Goal: Task Accomplishment & Management: Manage account settings

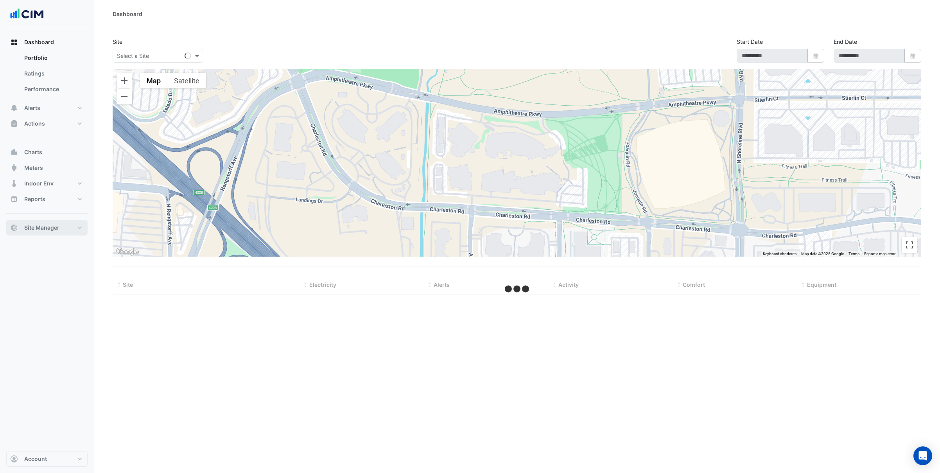
click at [73, 232] on button "Site Manager" at bounding box center [46, 228] width 81 height 16
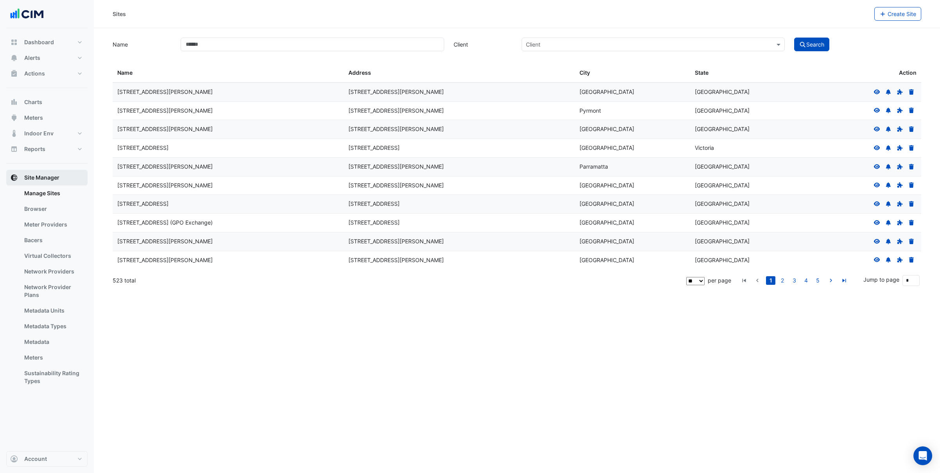
click at [75, 181] on button "Site Manager" at bounding box center [46, 178] width 81 height 16
click at [47, 46] on button "Dashboard" at bounding box center [46, 42] width 81 height 16
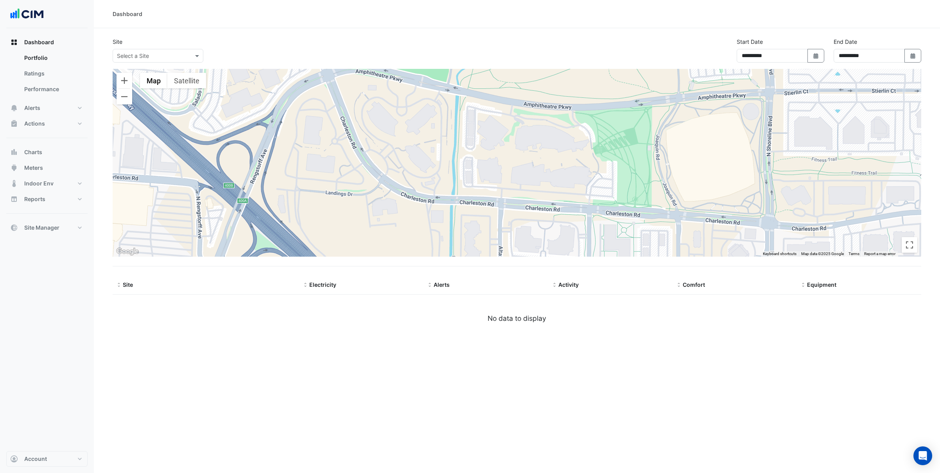
drag, startPoint x: 248, startPoint y: 157, endPoint x: 282, endPoint y: 150, distance: 34.1
click at [282, 150] on div at bounding box center [517, 163] width 809 height 188
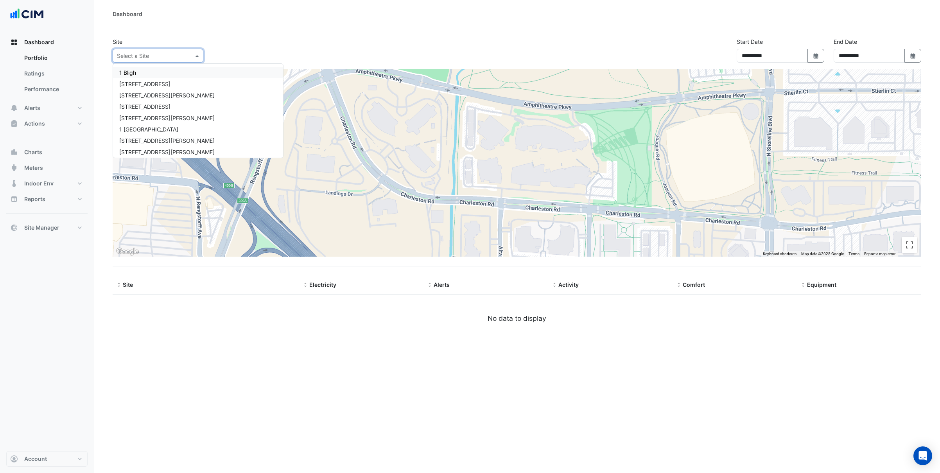
click at [170, 59] on div "Select a Site" at bounding box center [153, 56] width 80 height 8
click at [46, 462] on button "Account" at bounding box center [46, 459] width 81 height 16
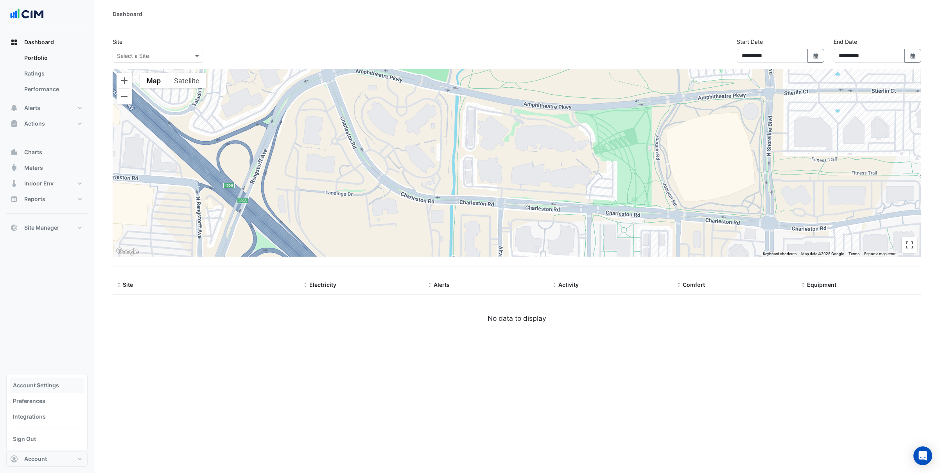
click at [32, 386] on link "Account Settings" at bounding box center [47, 385] width 74 height 16
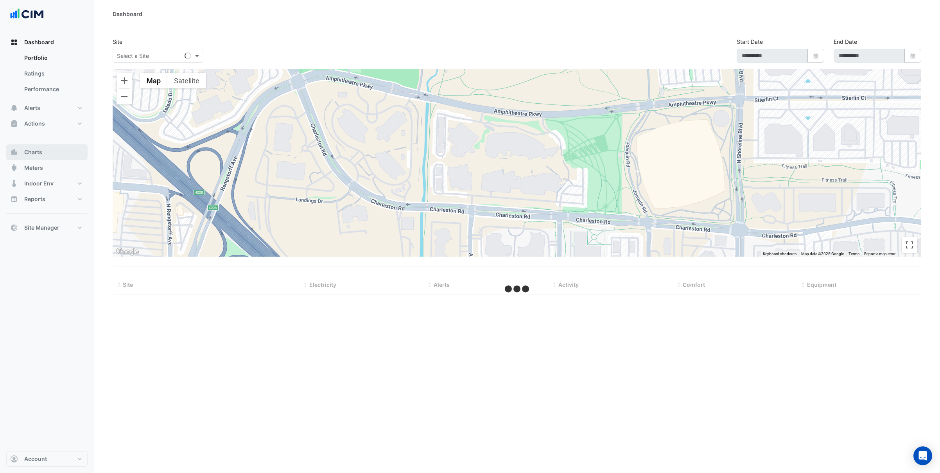
click at [55, 152] on button "Charts" at bounding box center [46, 152] width 81 height 16
